Goal: Task Accomplishment & Management: Use online tool/utility

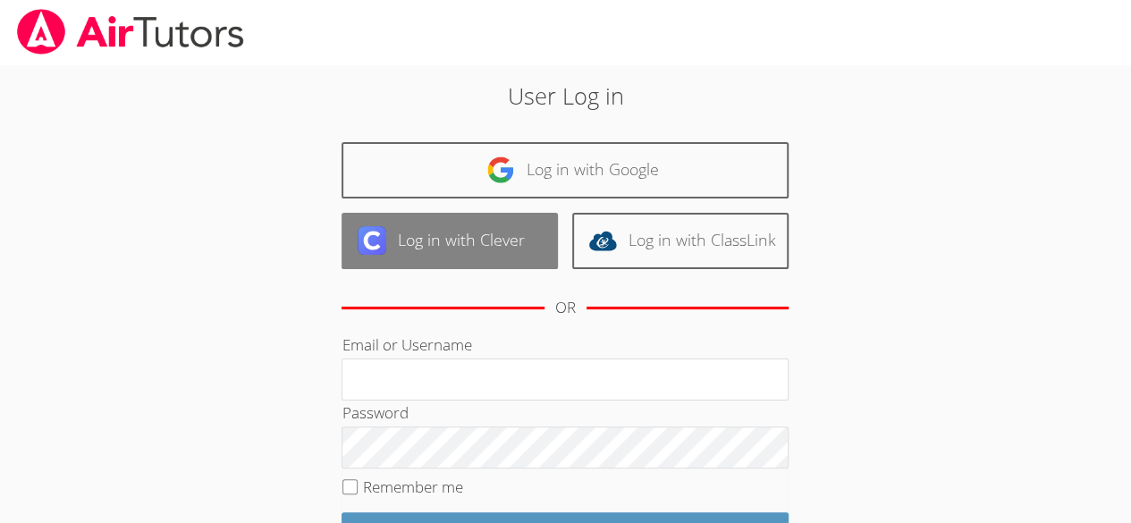
click at [525, 233] on link "Log in with Clever" at bounding box center [449, 241] width 216 height 56
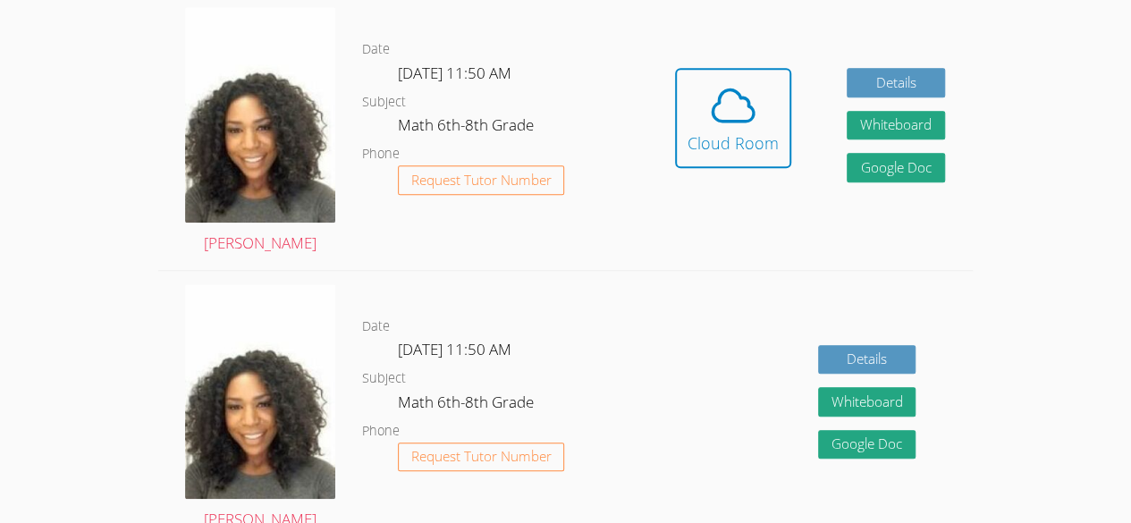
scroll to position [522, 0]
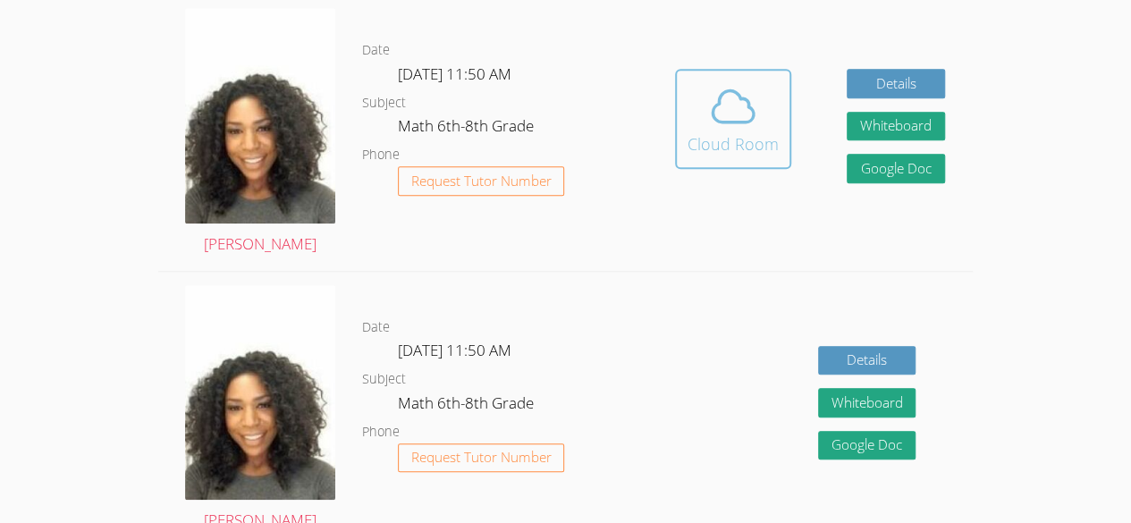
click at [759, 121] on span at bounding box center [732, 106] width 91 height 50
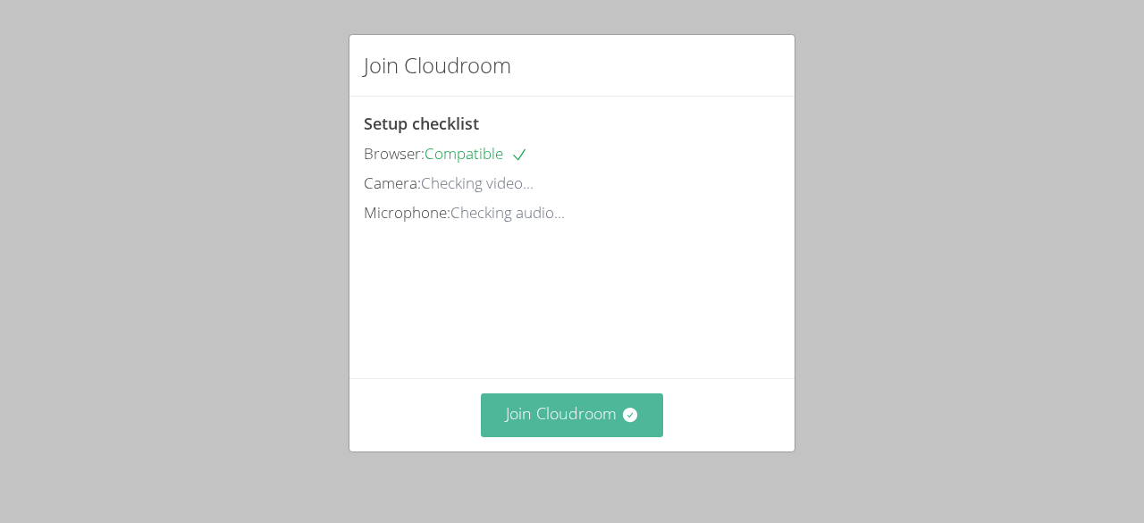
click at [559, 412] on button "Join Cloudroom" at bounding box center [572, 415] width 183 height 44
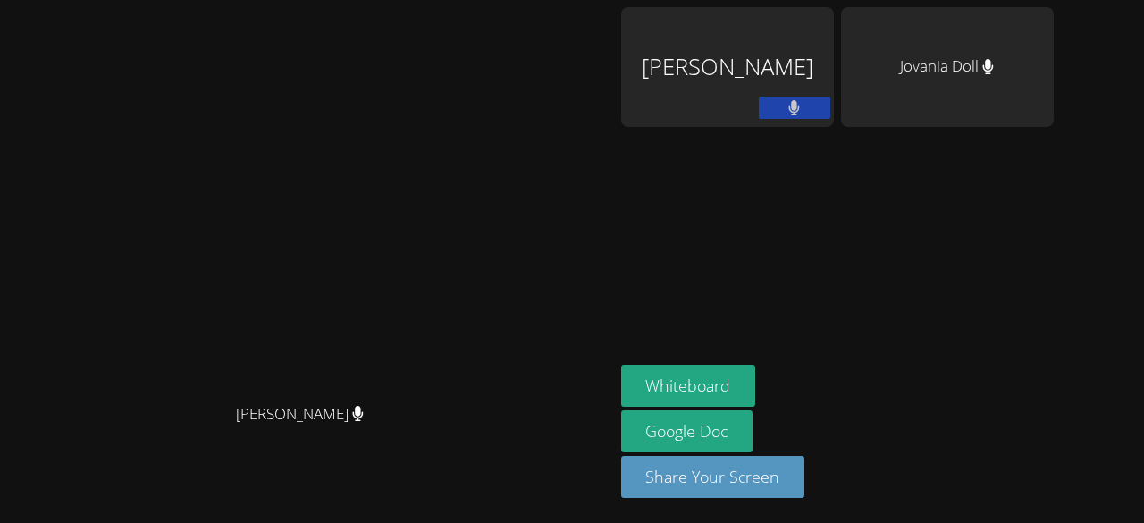
click at [834, 81] on div "[PERSON_NAME]" at bounding box center [727, 67] width 213 height 120
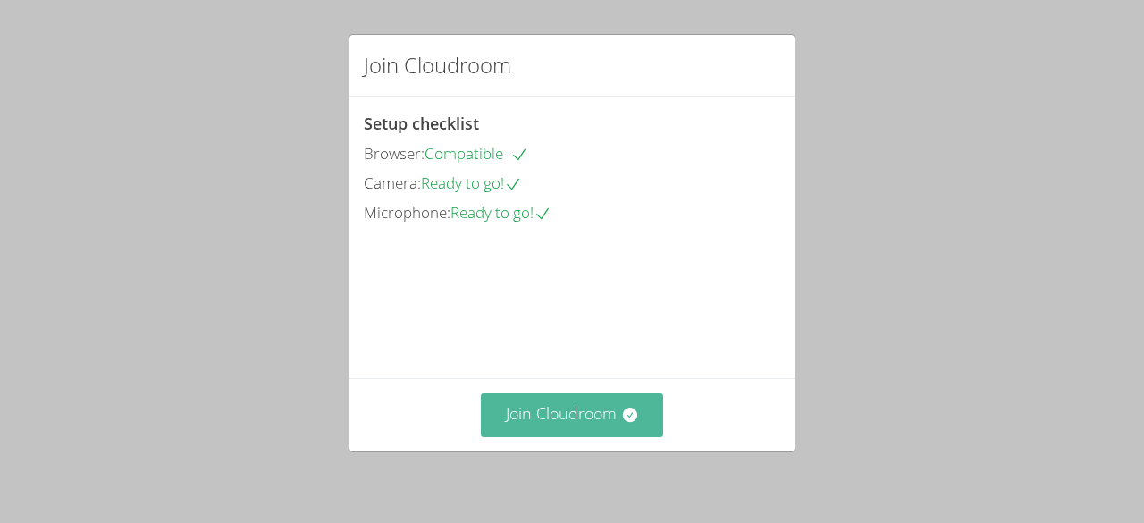
click at [543, 416] on button "Join Cloudroom" at bounding box center [572, 415] width 183 height 44
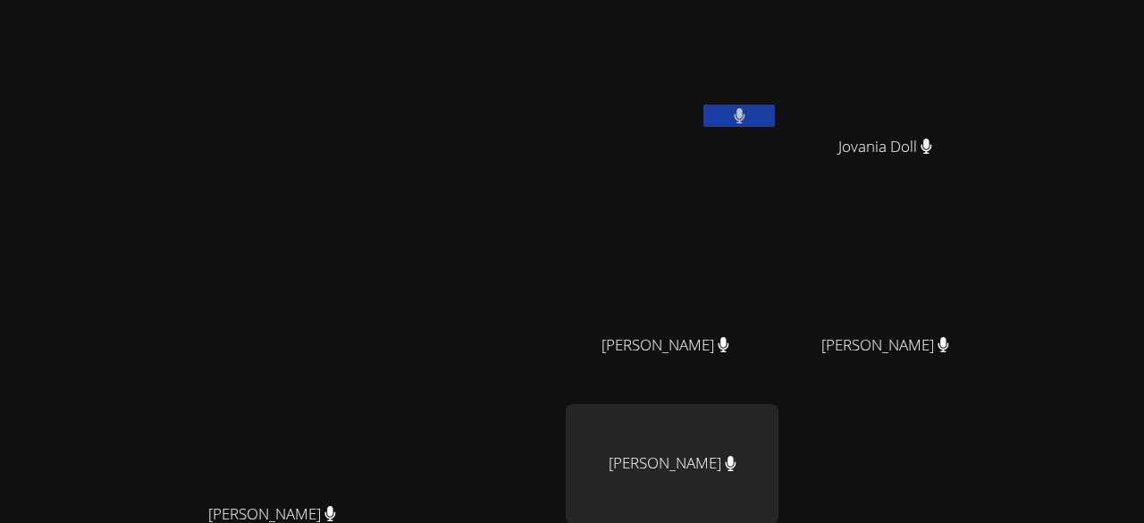
drag, startPoint x: 808, startPoint y: 188, endPoint x: 603, endPoint y: 158, distance: 206.8
click at [414, 188] on video at bounding box center [280, 341] width 268 height 307
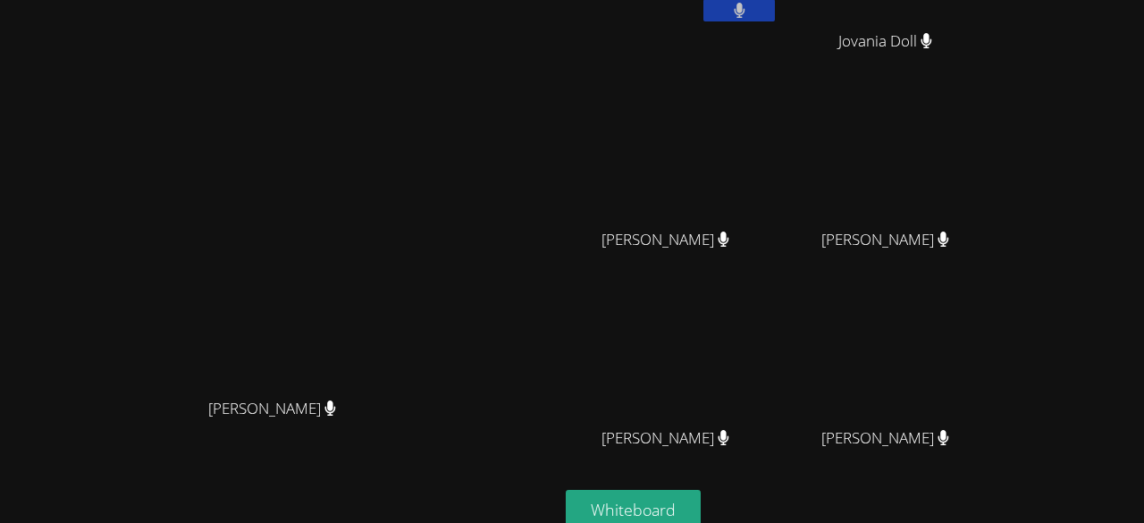
scroll to position [228, 0]
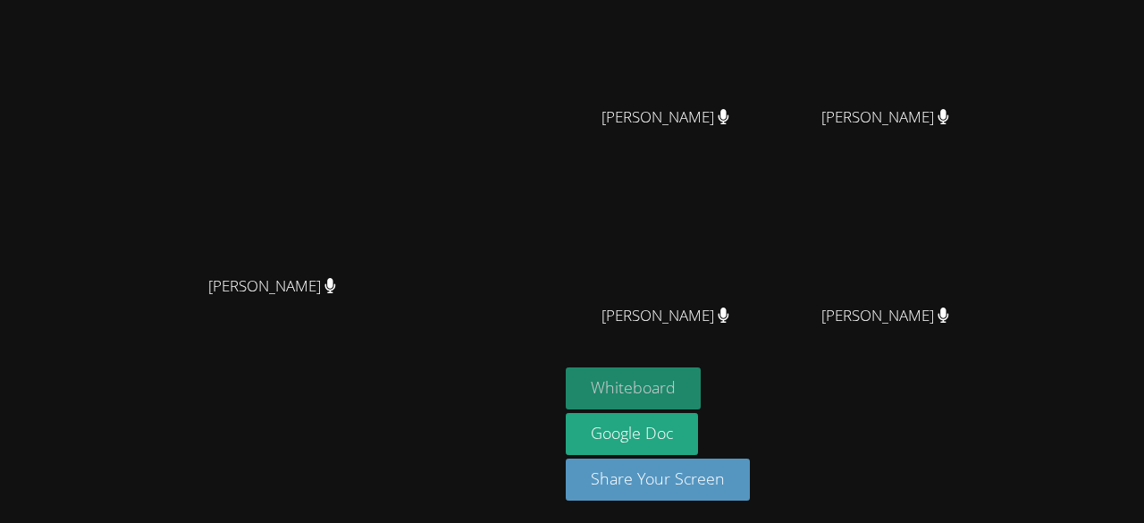
click at [701, 386] on button "Whiteboard" at bounding box center [633, 388] width 135 height 42
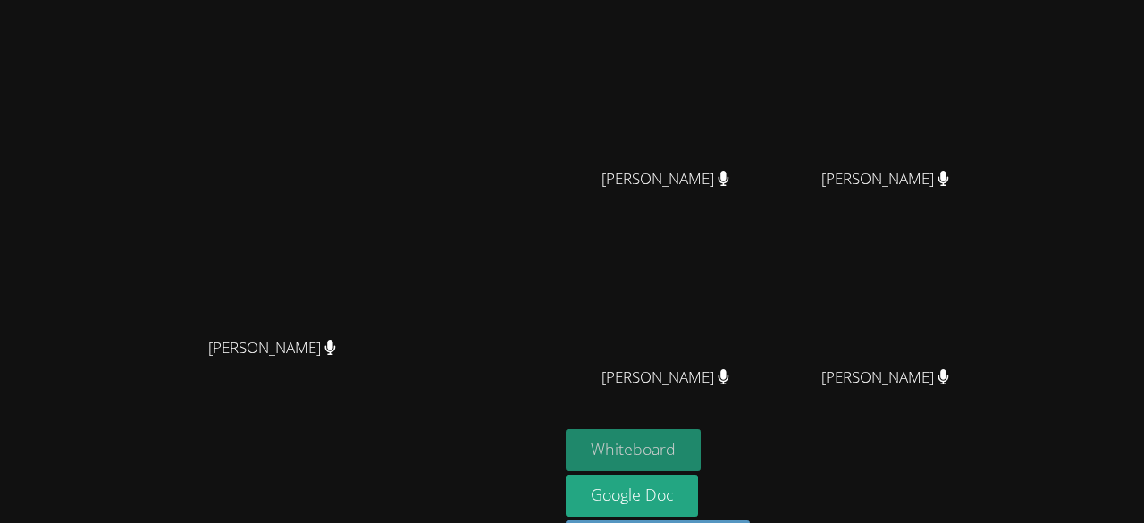
scroll to position [0, 0]
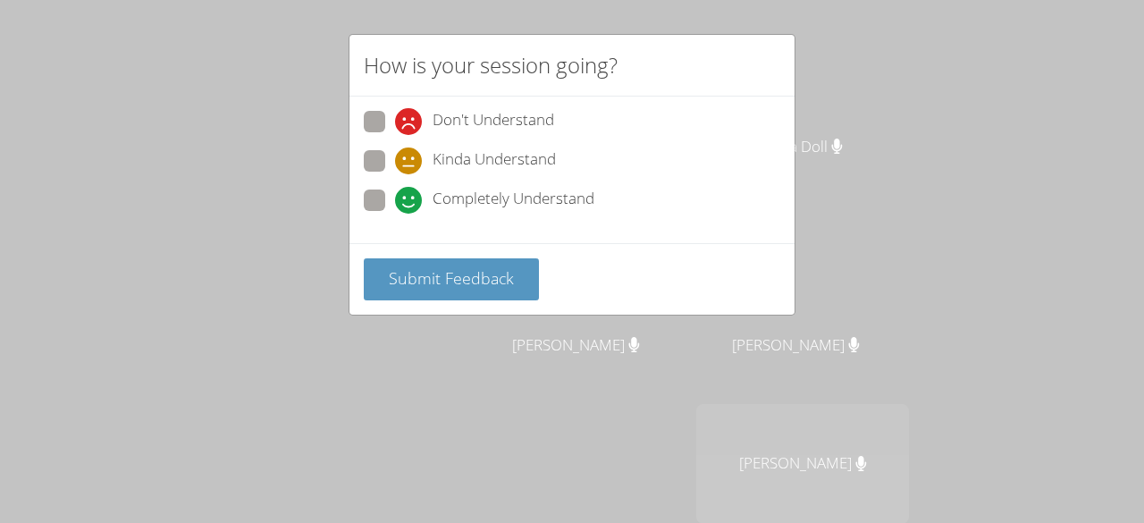
click at [366, 216] on div "Don't Understand Kinda Understand Completely Understand" at bounding box center [571, 170] width 445 height 147
click at [395, 214] on span at bounding box center [395, 214] width 0 height 0
click at [395, 198] on input "Completely Understand" at bounding box center [402, 196] width 15 height 15
radio input "true"
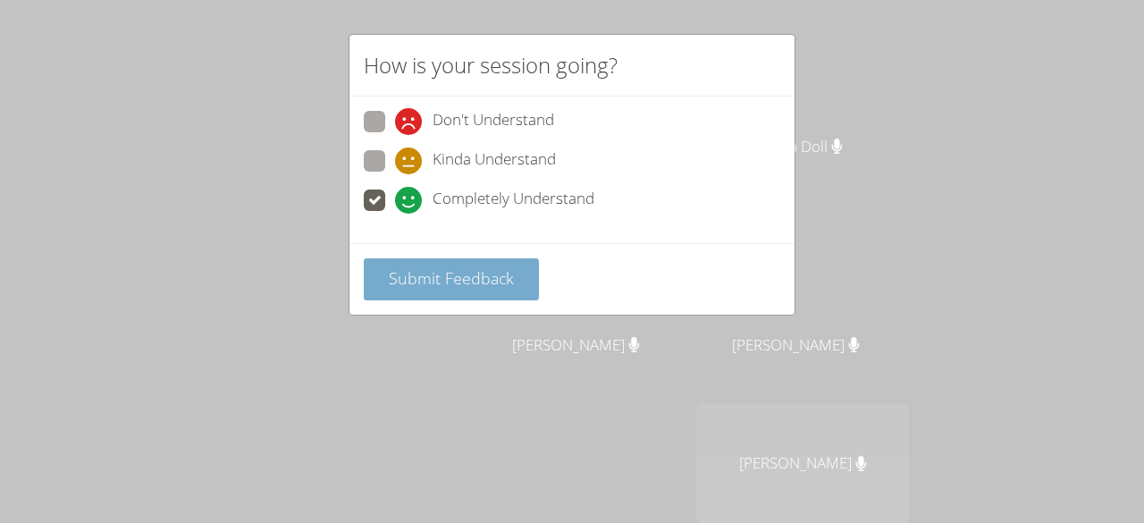
click at [405, 267] on span "Submit Feedback" at bounding box center [451, 277] width 125 height 21
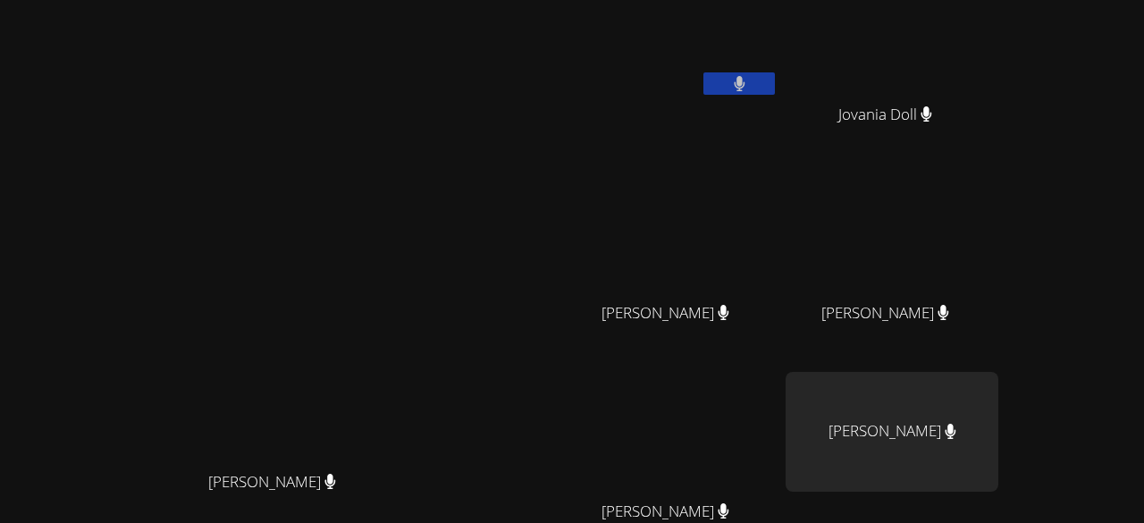
scroll to position [33, 0]
drag, startPoint x: 349, startPoint y: 140, endPoint x: 665, endPoint y: -63, distance: 376.3
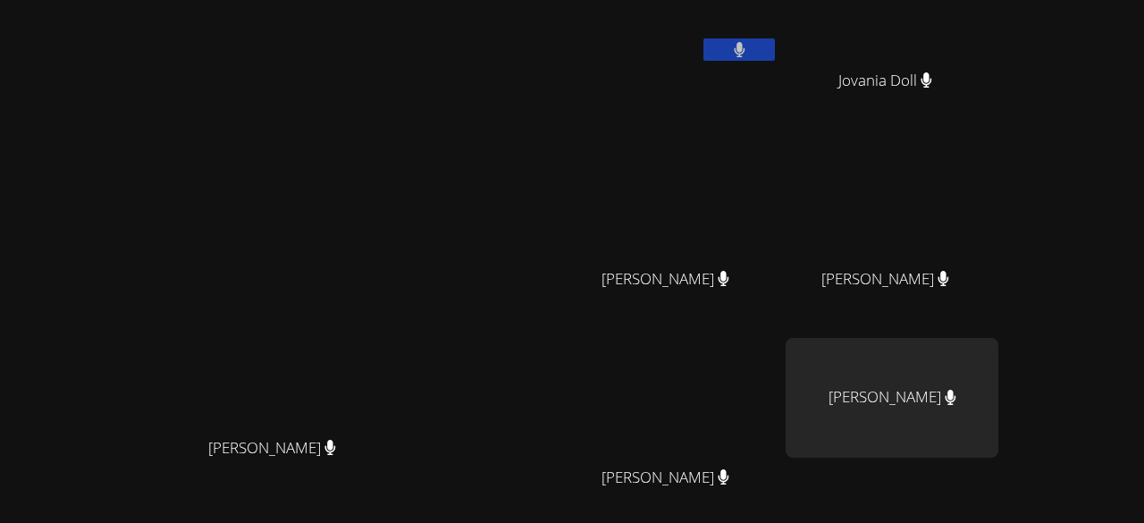
scroll to position [64, 0]
